Goal: Transaction & Acquisition: Purchase product/service

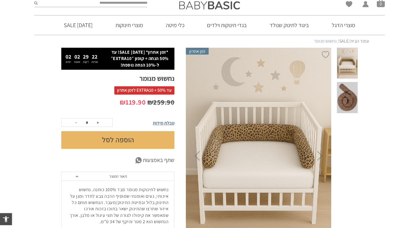
scroll to position [16, 0]
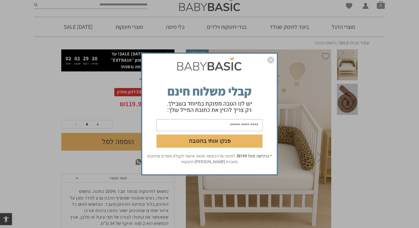
click at [270, 59] on img "סגור" at bounding box center [270, 59] width 7 height 7
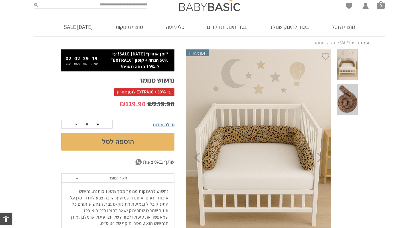
scroll to position [0, 0]
click at [159, 67] on p "*זמן אחרון* [DATE] SALE! עד 50% הנחה + קופון ״EXTRA10״ ל-10% הנחה נוספת!" at bounding box center [140, 60] width 64 height 19
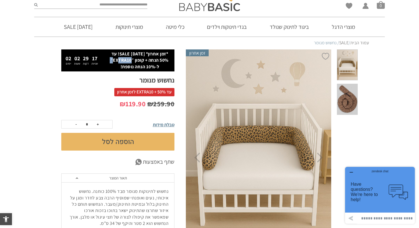
copy p "EXTRA10"
click at [123, 143] on button "הוספה לסל" at bounding box center [117, 142] width 113 height 18
click at [383, 6] on span "סל קניות" at bounding box center [381, 5] width 8 height 8
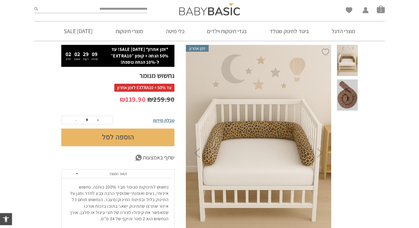
scroll to position [40, 0]
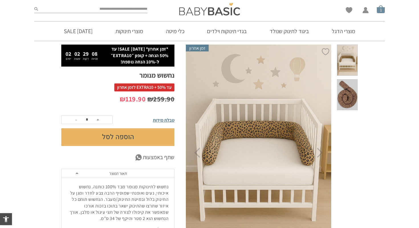
click at [384, 8] on span "סל קניות" at bounding box center [381, 9] width 8 height 8
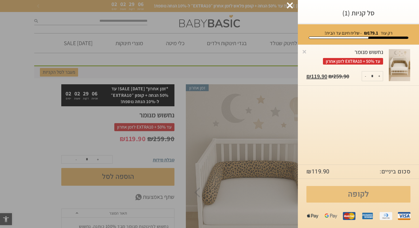
click at [359, 194] on link "לקופה" at bounding box center [359, 194] width 104 height 17
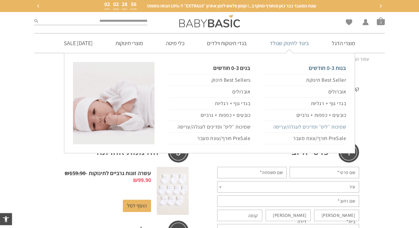
click at [314, 127] on link "שמיכות ״ליס״ וסדינים לעגלה/עריסה" at bounding box center [306, 127] width 82 height 12
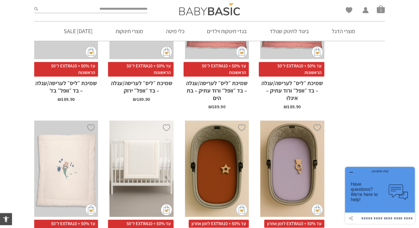
scroll to position [527, 0]
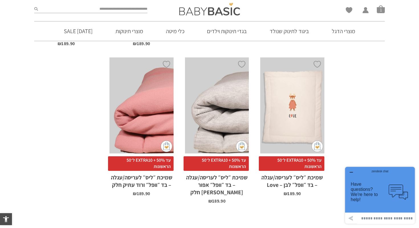
click at [212, 130] on div "x הוספה לסל" at bounding box center [217, 105] width 64 height 96
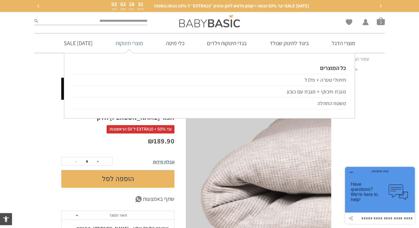
click at [137, 46] on link "מוצרי תינוקות" at bounding box center [129, 42] width 45 height 19
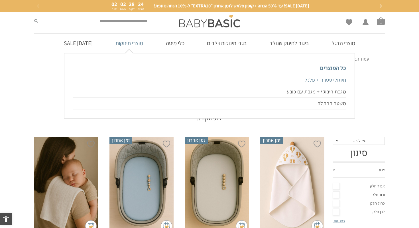
click at [341, 84] on link "חיתולי טטרה + פלנל" at bounding box center [209, 80] width 273 height 12
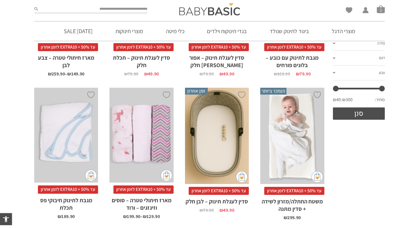
scroll to position [225, 0]
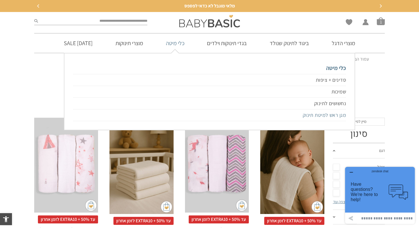
click at [307, 115] on link "מגן ראש למיטת תינוק" at bounding box center [209, 115] width 273 height 12
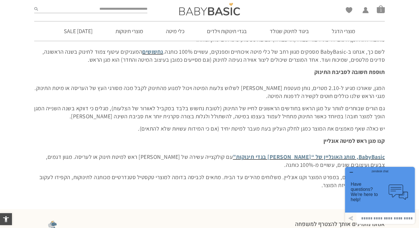
scroll to position [87, 0]
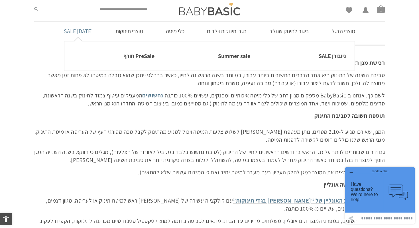
click at [61, 32] on link "[DATE] SALE" at bounding box center [78, 30] width 46 height 19
click at [81, 31] on link "[DATE] SALE" at bounding box center [78, 30] width 46 height 19
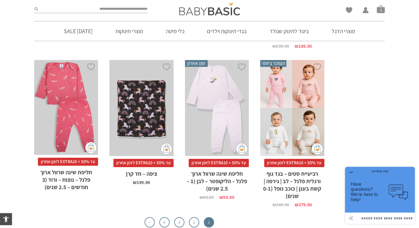
scroll to position [1798, 0]
click at [196, 216] on link "2" at bounding box center [194, 221] width 10 height 10
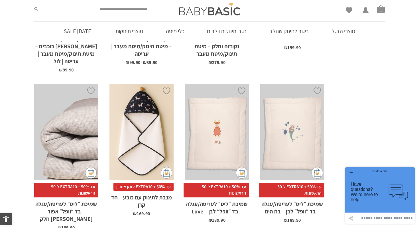
scroll to position [791, 0]
click at [68, 135] on div "x הוספה לסל" at bounding box center [66, 131] width 64 height 96
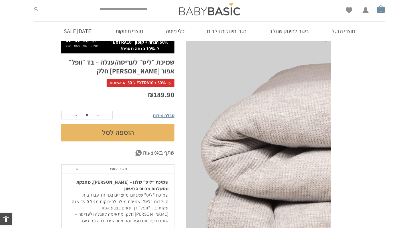
click at [381, 8] on span "סל קניות" at bounding box center [381, 9] width 8 height 8
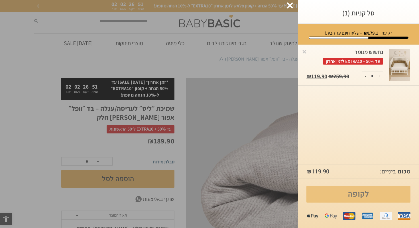
click at [342, 192] on link "לקופה" at bounding box center [359, 194] width 104 height 17
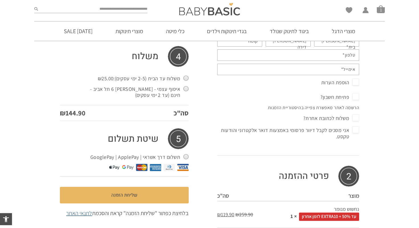
scroll to position [171, 0]
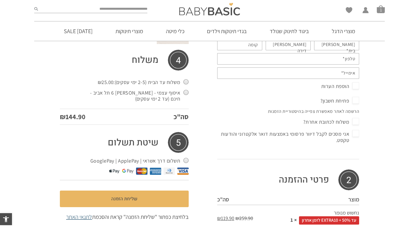
click at [184, 92] on label "איסוף עצמי - [PERSON_NAME] 6 תל אביב - חינם (עד 2 ימי עסקים)" at bounding box center [137, 95] width 103 height 15
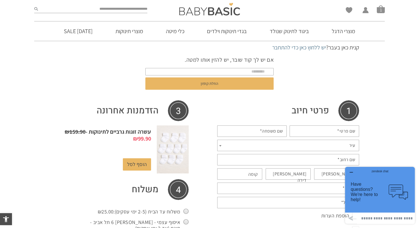
scroll to position [50, 0]
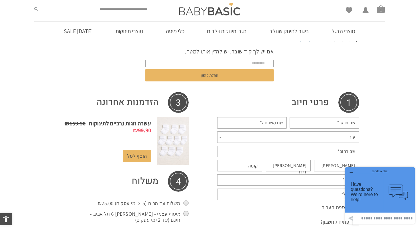
click at [338, 122] on abbr "*" at bounding box center [338, 122] width 2 height 6
click at [338, 122] on input "שם פרטי *" at bounding box center [325, 122] width 70 height 11
type input "****"
click at [342, 137] on span "עיר" at bounding box center [288, 136] width 142 height 11
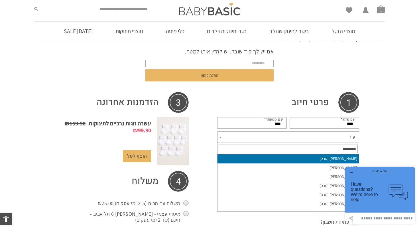
click at [344, 148] on input "text" at bounding box center [288, 148] width 139 height 9
type input "*******"
select select "**********"
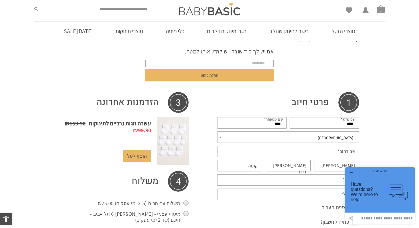
click at [353, 170] on div "zendesk chat" at bounding box center [380, 170] width 56 height 6
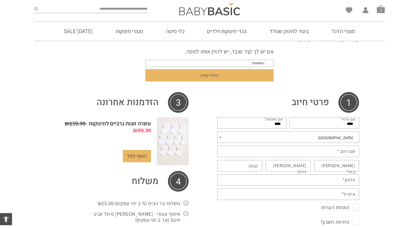
scroll to position [0, 0]
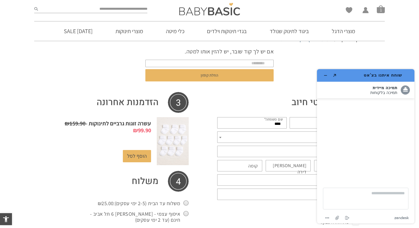
click at [345, 151] on div at bounding box center [366, 136] width 86 height 68
click at [324, 73] on icon "מזער את היישומון" at bounding box center [326, 75] width 4 height 4
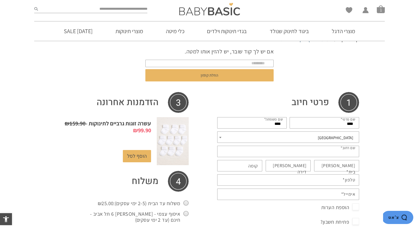
click at [338, 155] on input "שם רחוב *" at bounding box center [288, 150] width 142 height 11
type input "*********"
click at [352, 165] on label "[PERSON_NAME] בית *" at bounding box center [334, 168] width 43 height 13
click at [352, 165] on input "[PERSON_NAME] בית *" at bounding box center [336, 165] width 45 height 11
type input "**"
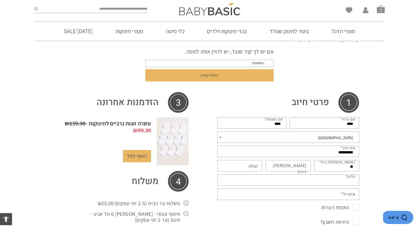
click at [272, 177] on input "טלפון *" at bounding box center [288, 179] width 142 height 11
type input "**********"
click at [281, 194] on input "אימייל *" at bounding box center [288, 193] width 142 height 11
type input "**********"
type input "**"
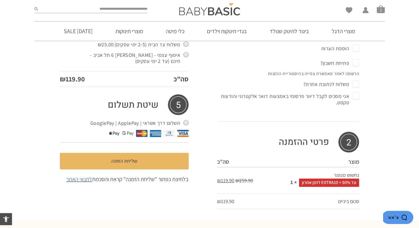
scroll to position [208, 0]
click at [356, 95] on span "אני מסכים לקבל דיוור פרסומי באמצעות דואר אלקטרוני והודעות טקסט." at bounding box center [288, 98] width 142 height 15
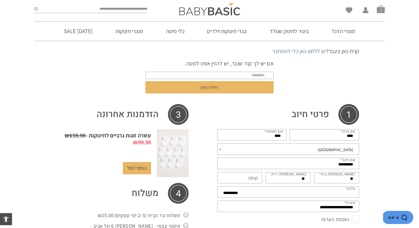
scroll to position [0, 0]
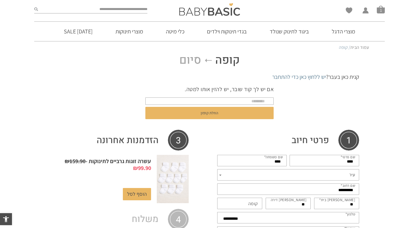
select select "**********"
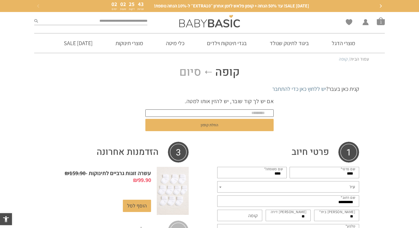
click at [260, 113] on input "text" at bounding box center [209, 112] width 128 height 7
paste input "*******"
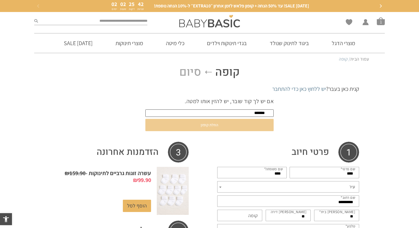
type input "*******"
click at [249, 128] on button "החלת קופון" at bounding box center [209, 125] width 128 height 12
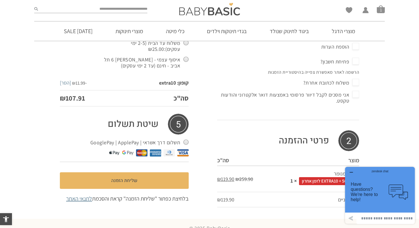
scroll to position [254, 0]
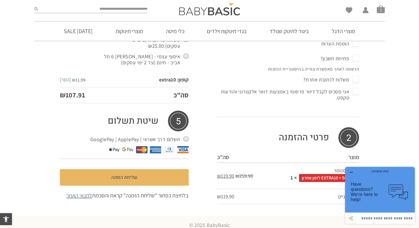
click at [352, 172] on div "zendesk chat" at bounding box center [380, 170] width 56 height 6
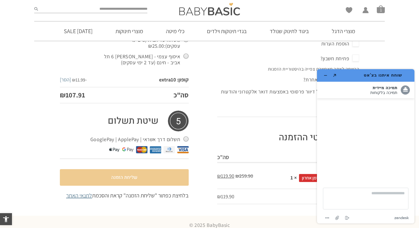
click at [131, 170] on button "שליחת הזמנה" at bounding box center [124, 177] width 129 height 17
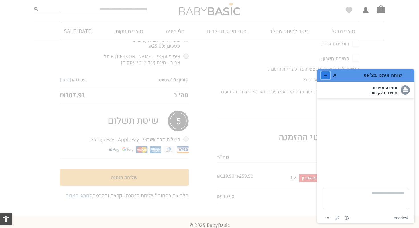
click at [326, 75] on icon "מזער את היישומון" at bounding box center [326, 75] width 4 height 4
